Goal: Task Accomplishment & Management: Manage account settings

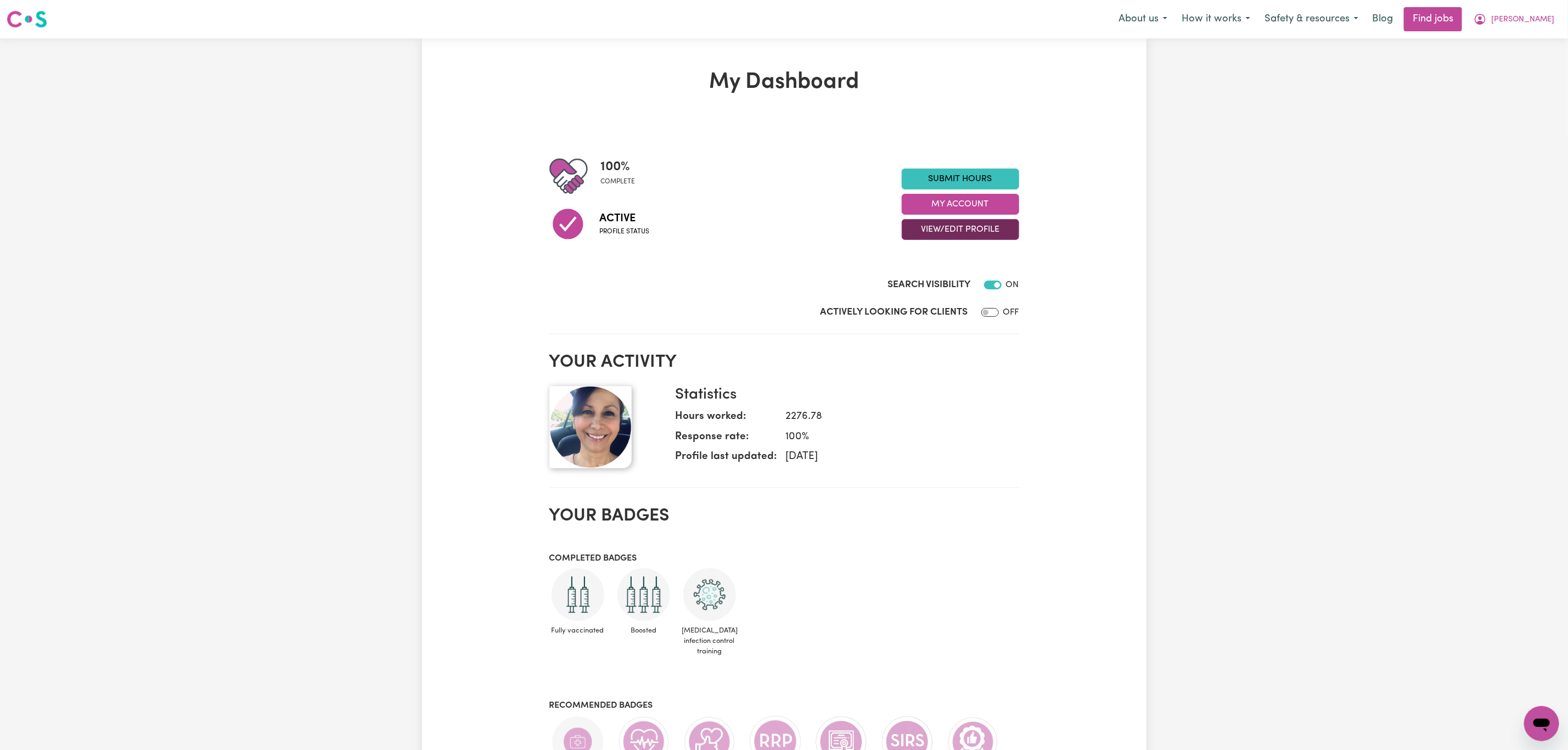
click at [971, 224] on button "View/Edit Profile" at bounding box center [960, 230] width 117 height 21
click at [946, 270] on link "Edit Profile" at bounding box center [953, 279] width 102 height 22
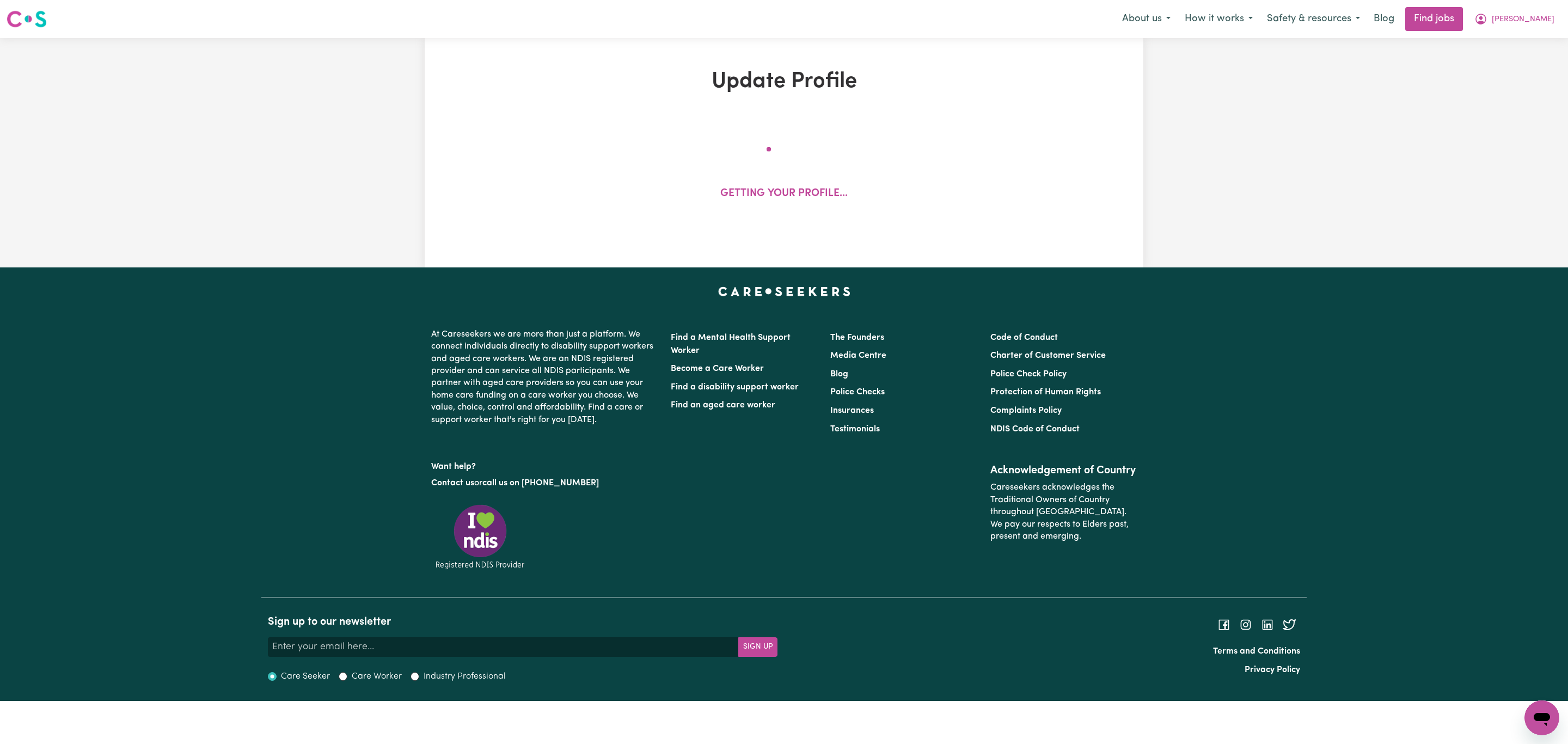
select select "[DEMOGRAPHIC_DATA]"
select select "[DEMOGRAPHIC_DATA] Citizen"
select select "Studying a healthcare related degree or qualification"
select select "55"
select select "65"
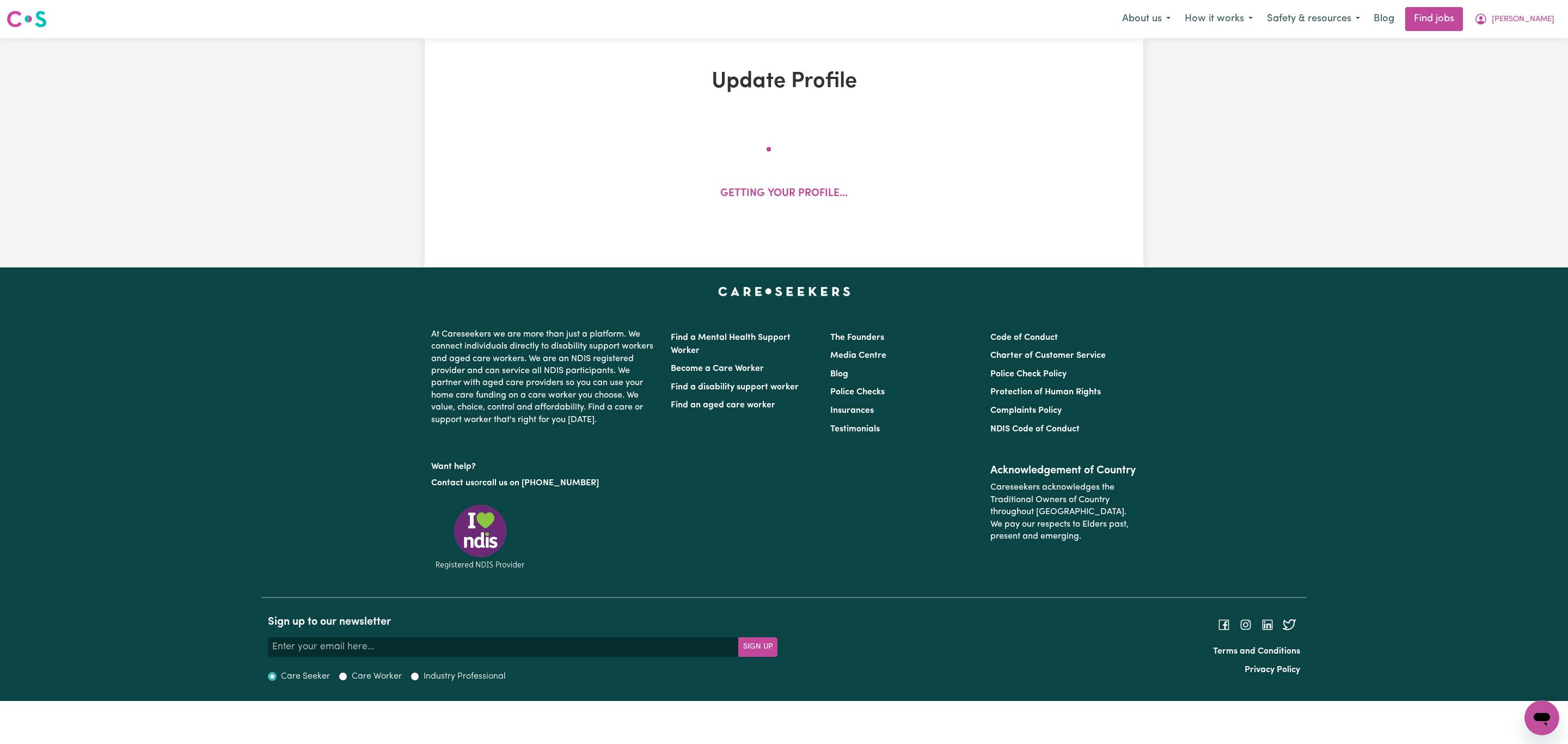
select select "75"
select select "80"
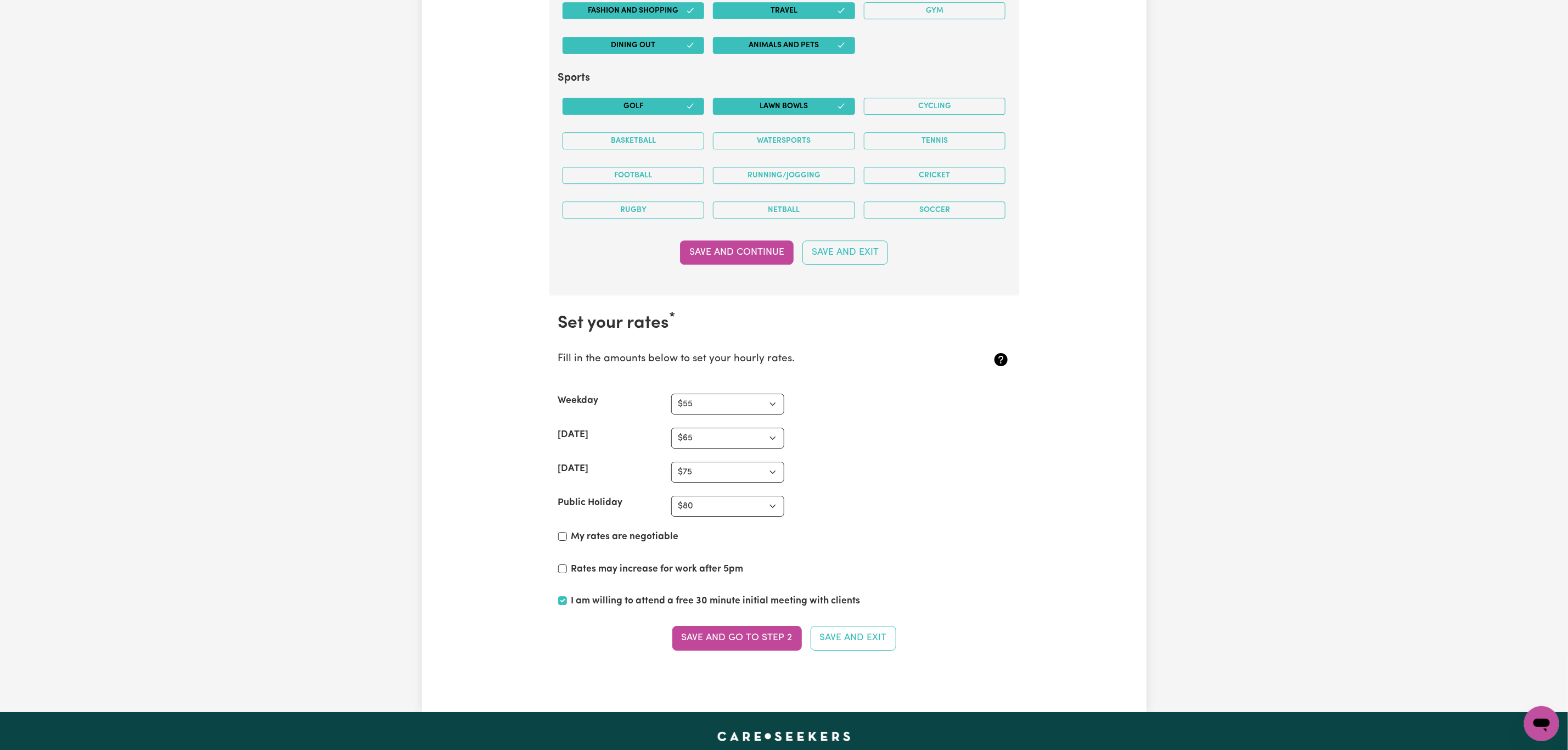
scroll to position [2800, 0]
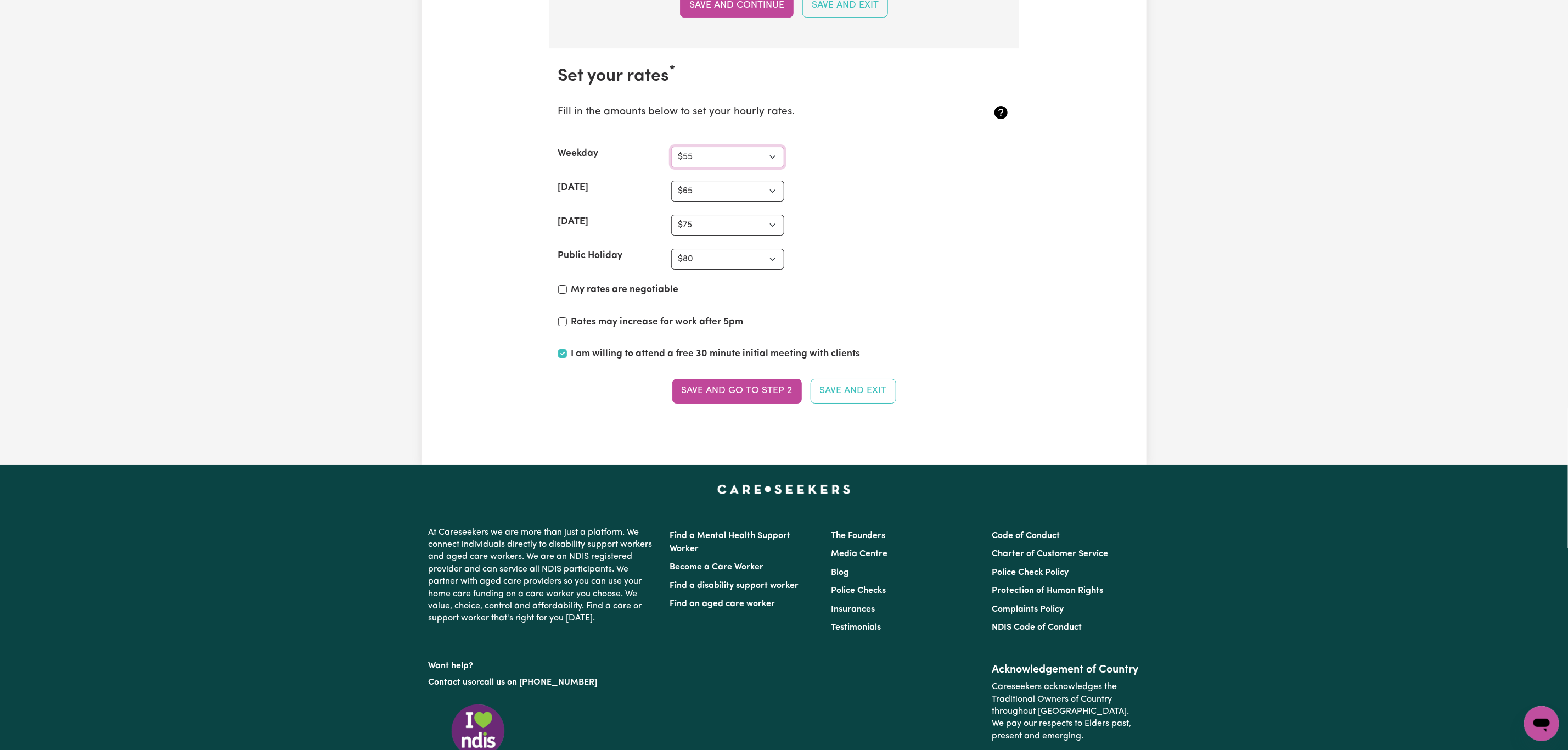
click at [705, 168] on select "N/A $37 $38 $39 $40 $41 $42 $43 $44 $45 $46 $47 $48 $49 $50 $51 $52 $53 $54 $55…" at bounding box center [728, 157] width 113 height 21
select select "65"
click at [671, 168] on select "N/A $37 $38 $39 $40 $41 $42 $43 $44 $45 $46 $47 $48 $49 $50 $51 $52 $53 $54 $55…" at bounding box center [728, 157] width 113 height 21
click at [750, 201] on select "N/A $37 $38 $39 $40 $41 $42 $43 $44 $45 $46 $47 $48 $49 $50 $51 $52 $53 $54 $55…" at bounding box center [728, 191] width 113 height 21
select select "75"
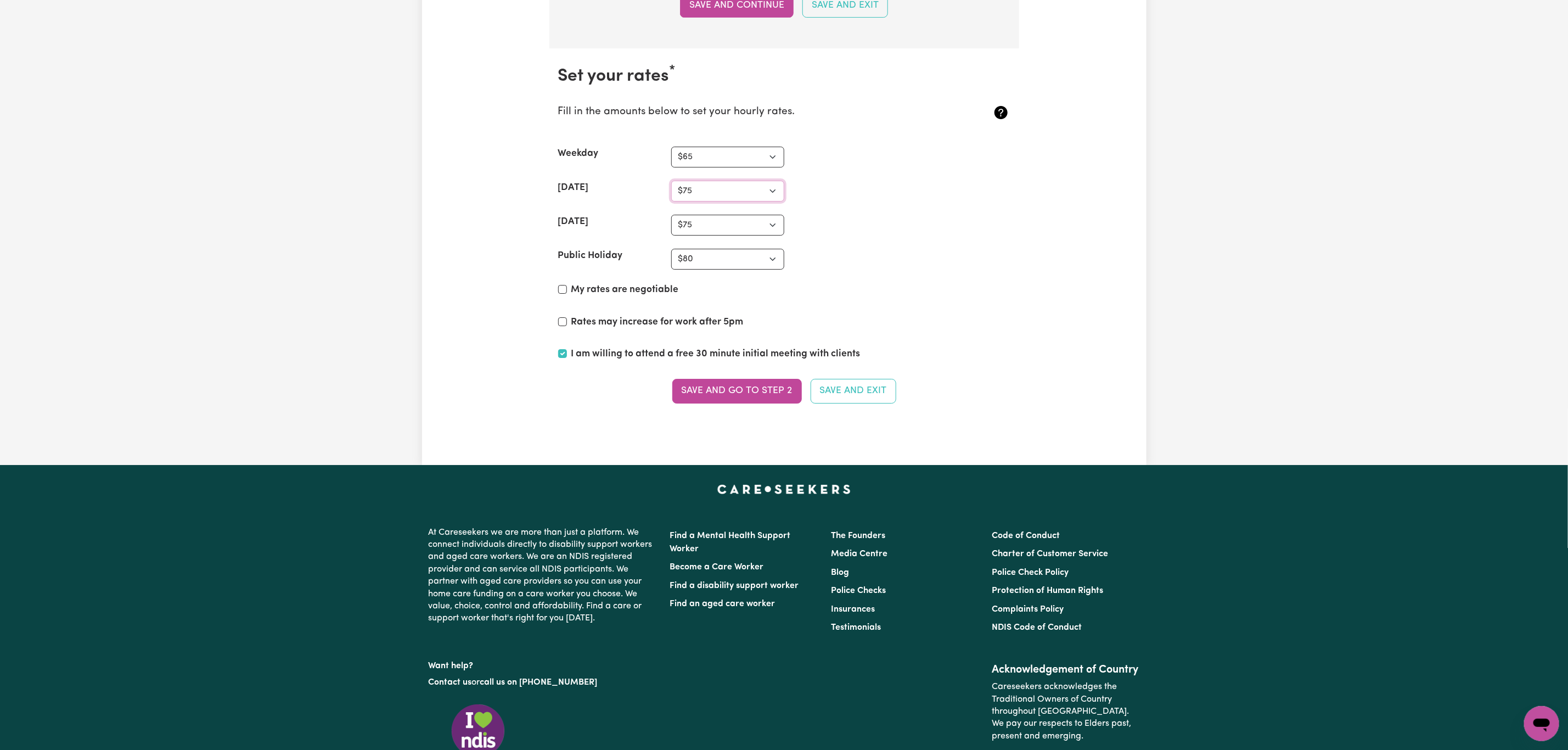
click at [671, 201] on select "N/A $37 $38 $39 $40 $41 $42 $43 $44 $45 $46 $47 $48 $49 $50 $51 $52 $53 $54 $55…" at bounding box center [728, 191] width 113 height 21
click at [746, 236] on select "N/A $37 $38 $39 $40 $41 $42 $43 $44 $45 $46 $47 $48 $49 $50 $51 $52 $53 $54 $55…" at bounding box center [728, 225] width 113 height 21
select select "85"
click at [671, 236] on select "N/A $37 $38 $39 $40 $41 $42 $43 $44 $45 $46 $47 $48 $49 $50 $51 $52 $53 $54 $55…" at bounding box center [728, 225] width 113 height 21
click at [718, 269] on select "N/A $37 $38 $39 $40 $41 $42 $43 $44 $45 $46 $47 $48 $49 $50 $51 $52 $53 $54 $55…" at bounding box center [728, 259] width 113 height 21
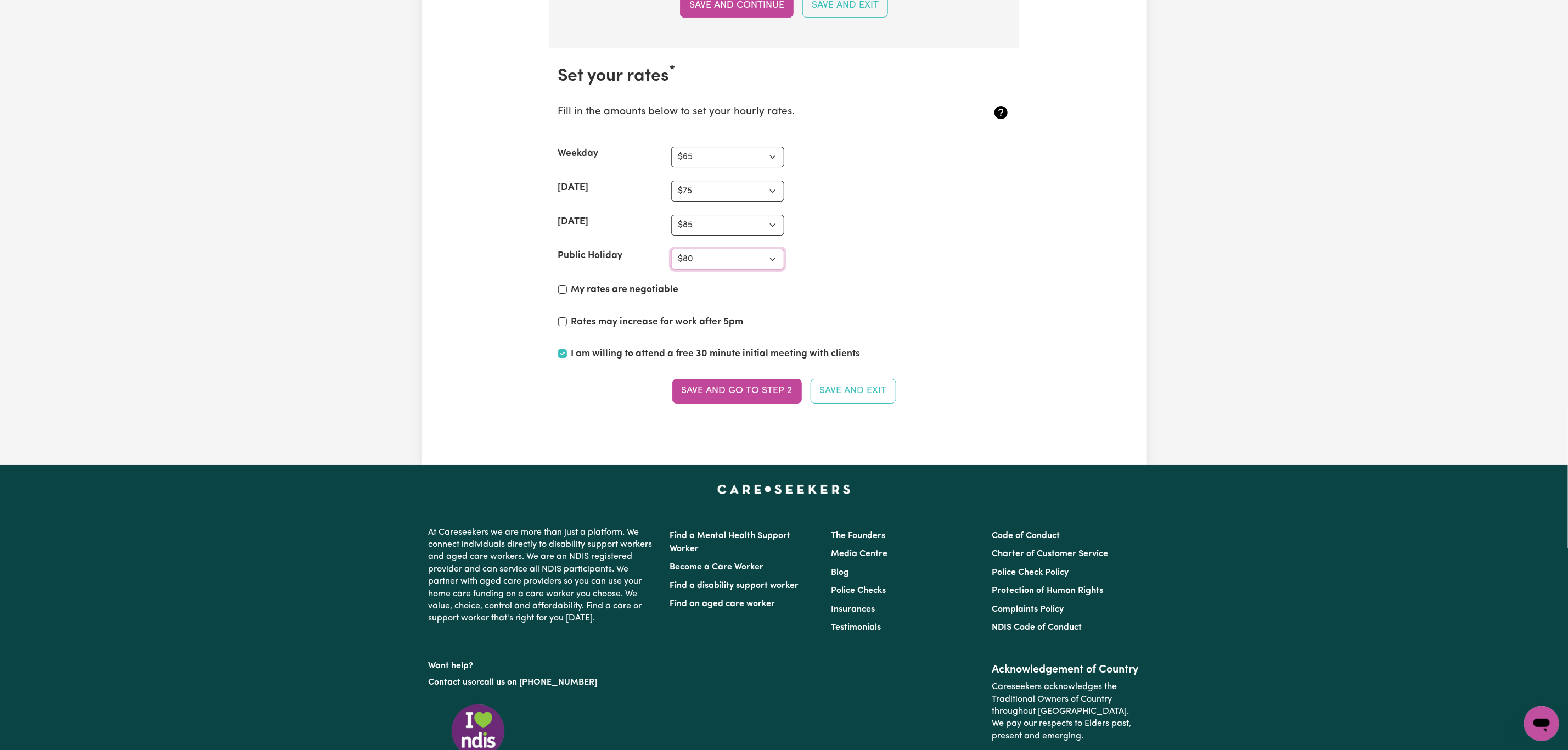
select select "85"
click at [671, 269] on select "N/A $37 $38 $39 $40 $41 $42 $43 $44 $45 $46 $47 $48 $49 $50 $51 $52 $53 $54 $55…" at bounding box center [728, 259] width 113 height 21
click at [751, 403] on button "Save and go to Step 2" at bounding box center [737, 390] width 129 height 24
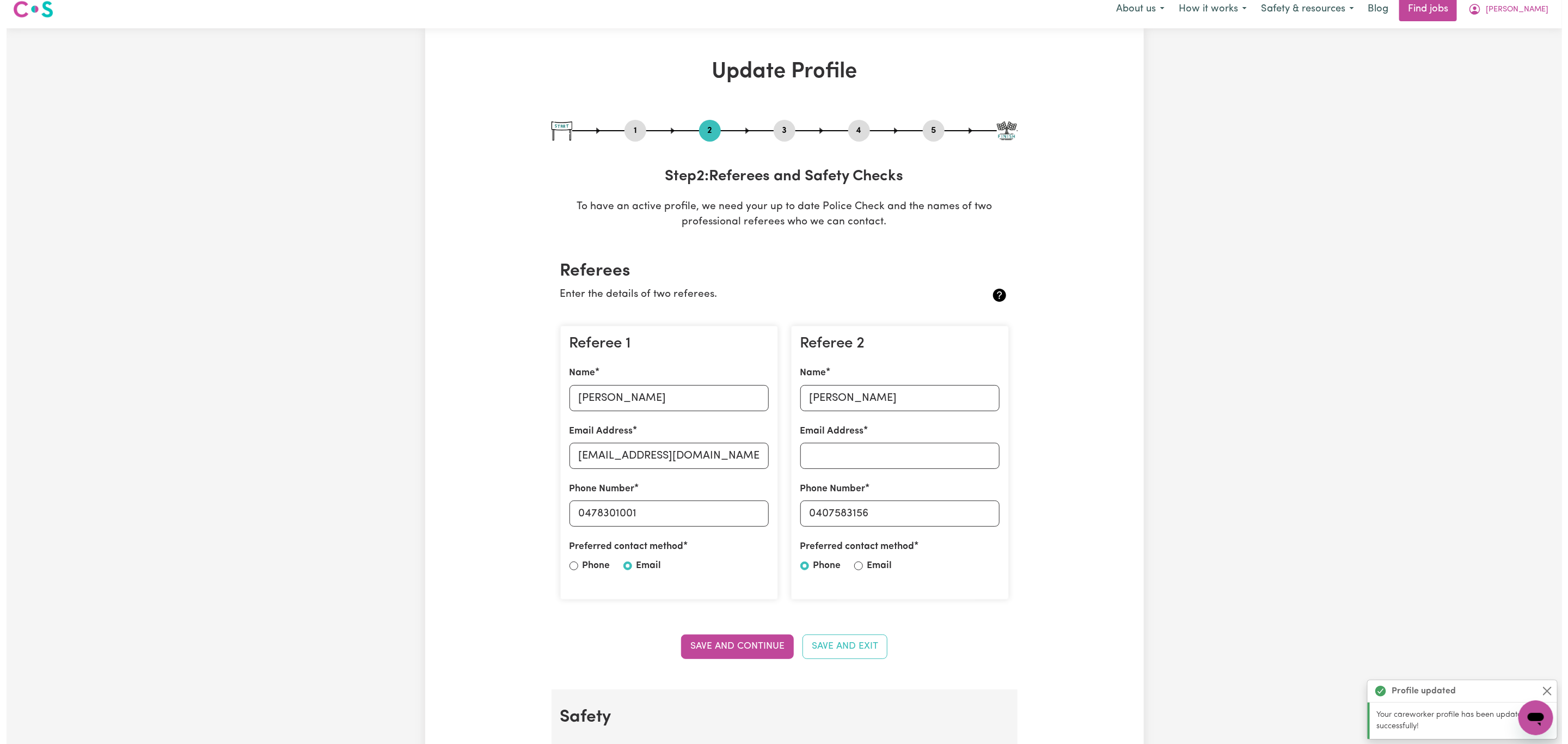
scroll to position [0, 0]
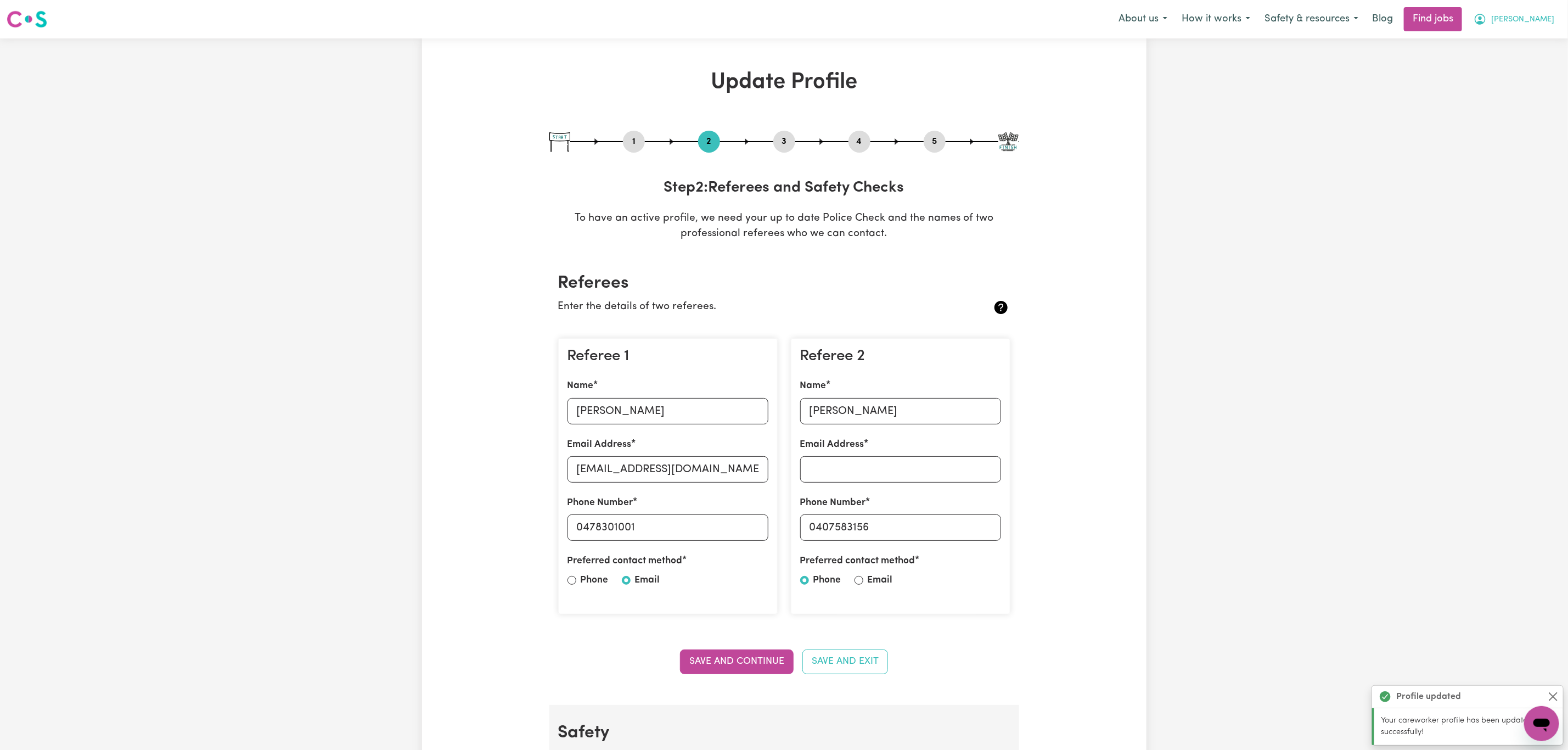
click at [1542, 12] on button "[PERSON_NAME]" at bounding box center [1514, 20] width 95 height 23
click at [1532, 35] on link "My Account" at bounding box center [1517, 43] width 87 height 21
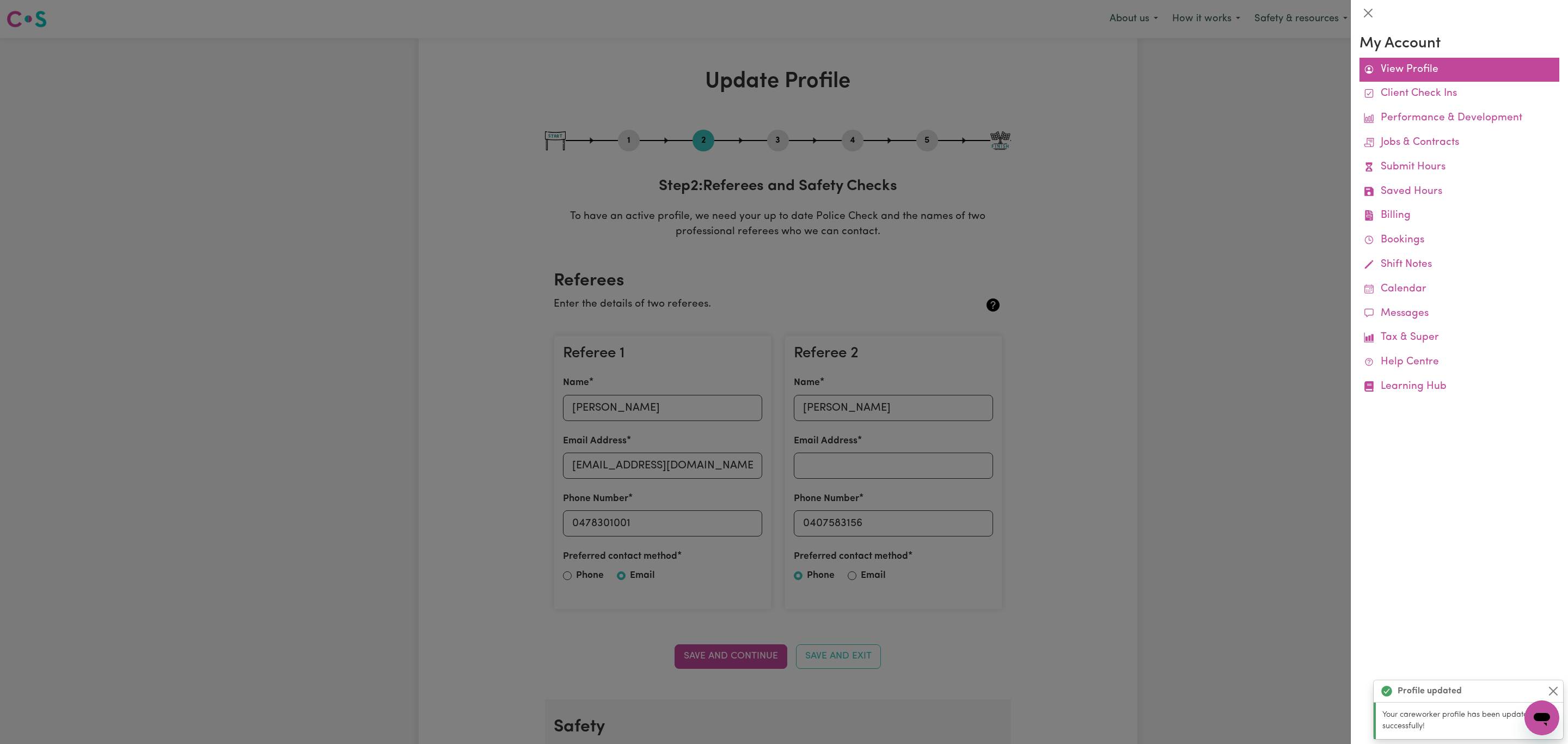
click at [1454, 72] on link "View Profile" at bounding box center [1459, 70] width 200 height 24
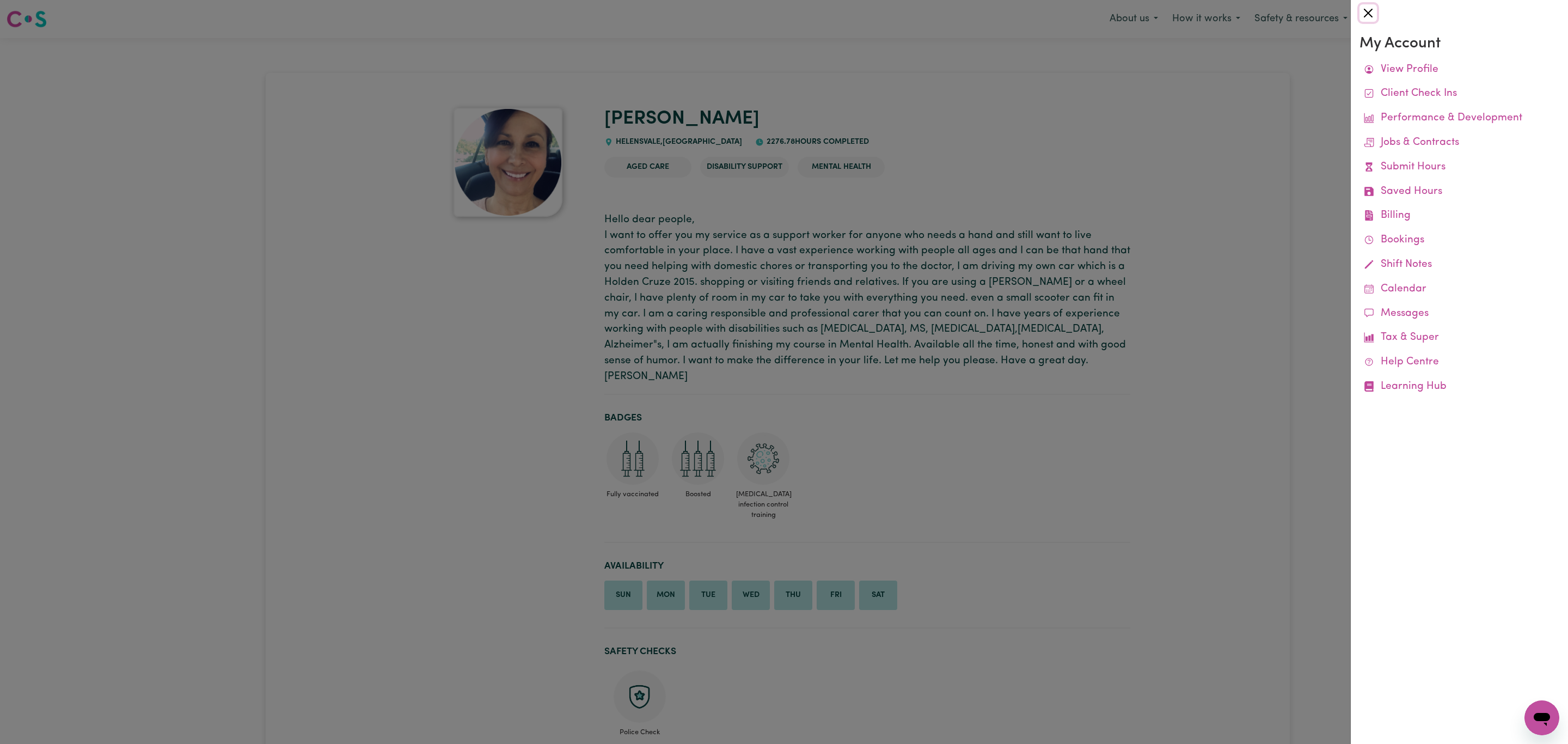
click at [1370, 15] on button "Close" at bounding box center [1368, 13] width 18 height 18
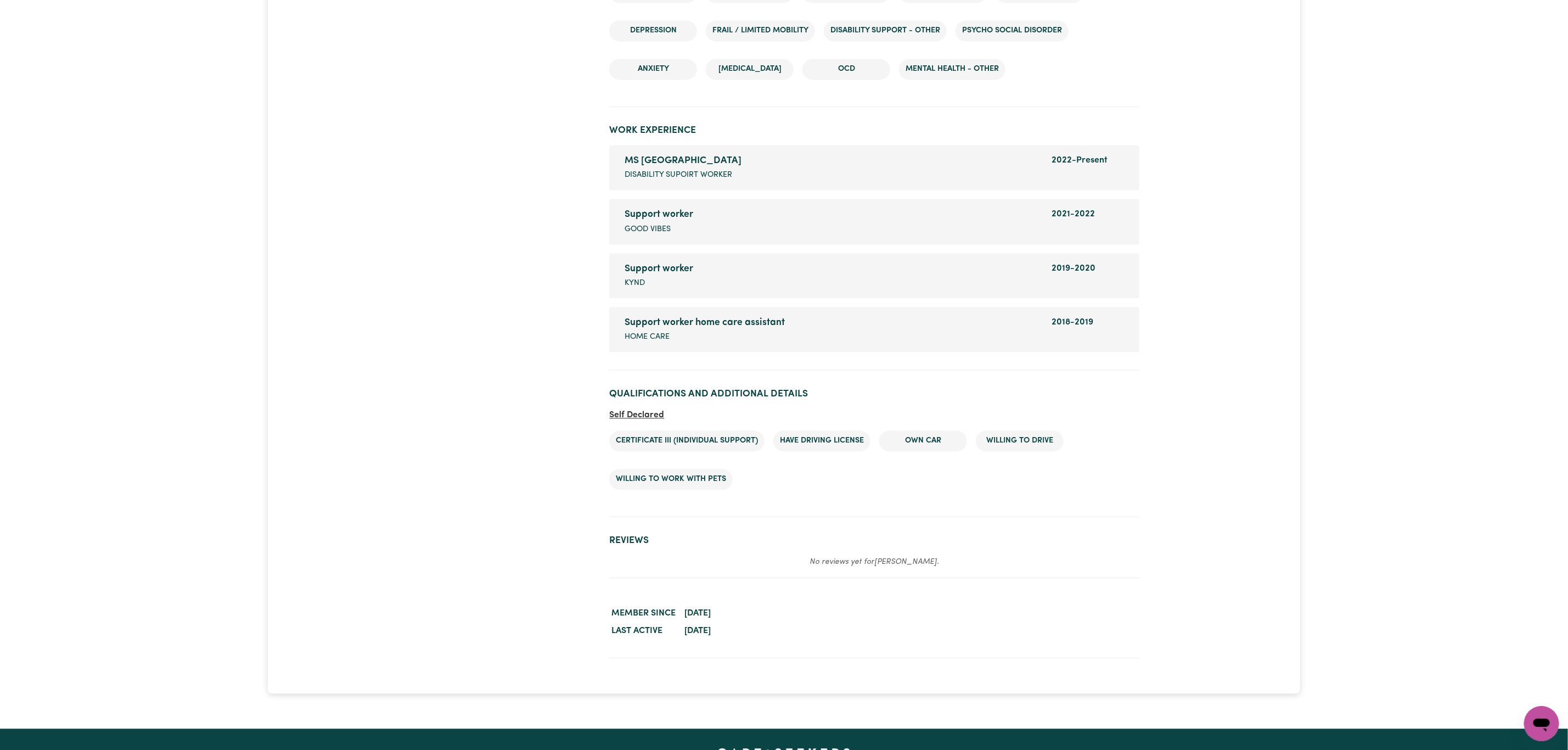
scroll to position [1730, 0]
